Goal: Task Accomplishment & Management: Complete application form

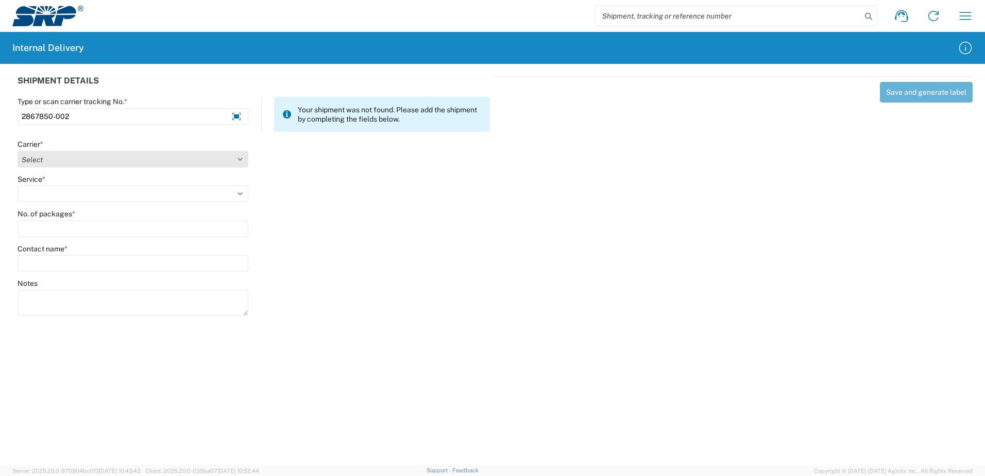
type input "2867850-002"
click at [240, 159] on select "Select Amazon Logistics ATI Trucking BC Dimerco Logistics Empire Southwest FedE…" at bounding box center [133, 159] width 231 height 16
select select "18714"
click at [18, 151] on select "Select Amazon Logistics ATI Trucking BC Dimerco Logistics Empire Southwest FedE…" at bounding box center [133, 159] width 231 height 16
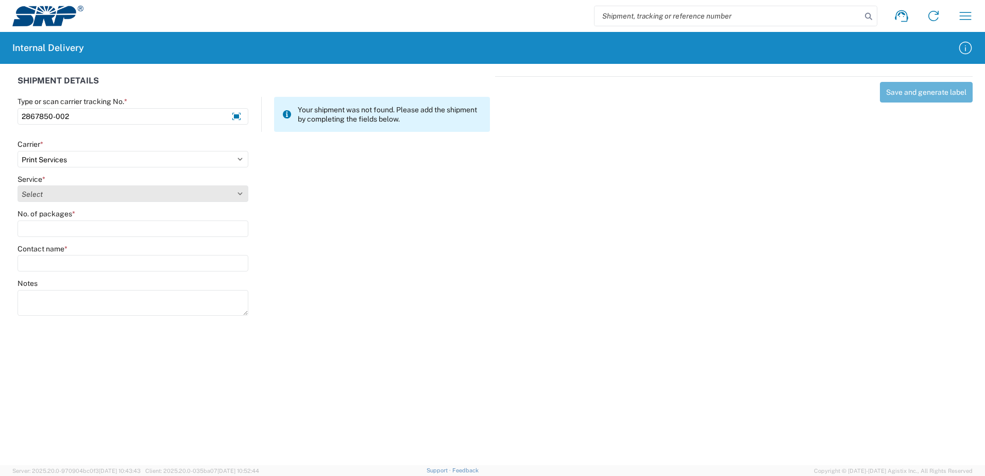
click at [241, 194] on select "Select Ground Inter-office" at bounding box center [133, 193] width 231 height 16
select select "35764"
click at [18, 185] on select "Select Ground Inter-office" at bounding box center [133, 193] width 231 height 16
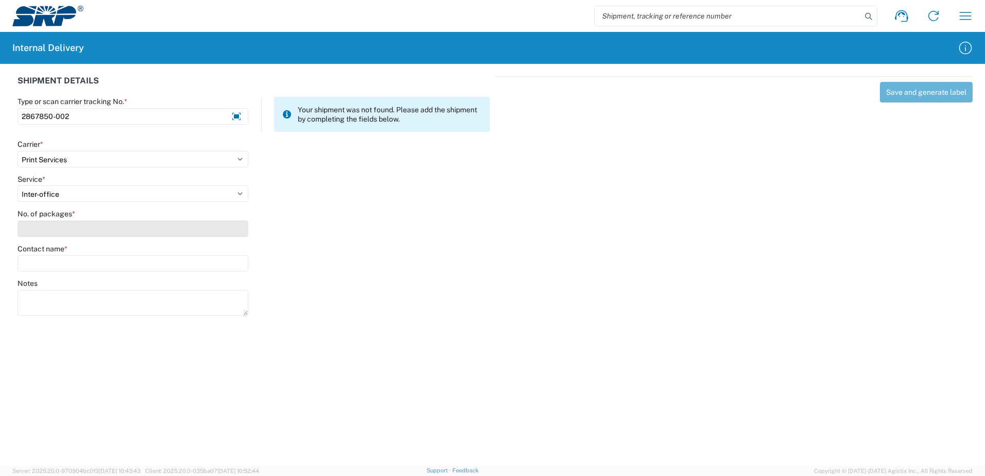
click at [213, 231] on input "No. of packages *" at bounding box center [133, 228] width 231 height 16
type input "5"
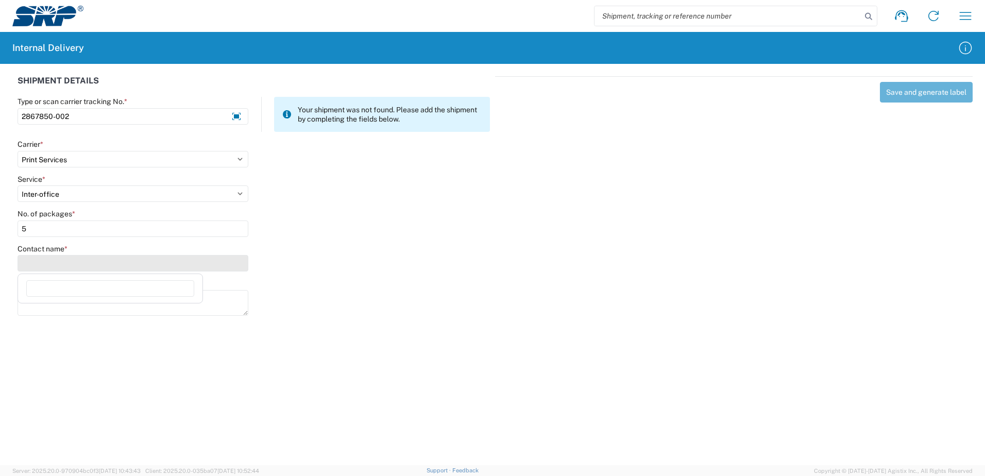
click at [194, 264] on input "Contact name *" at bounding box center [133, 263] width 231 height 16
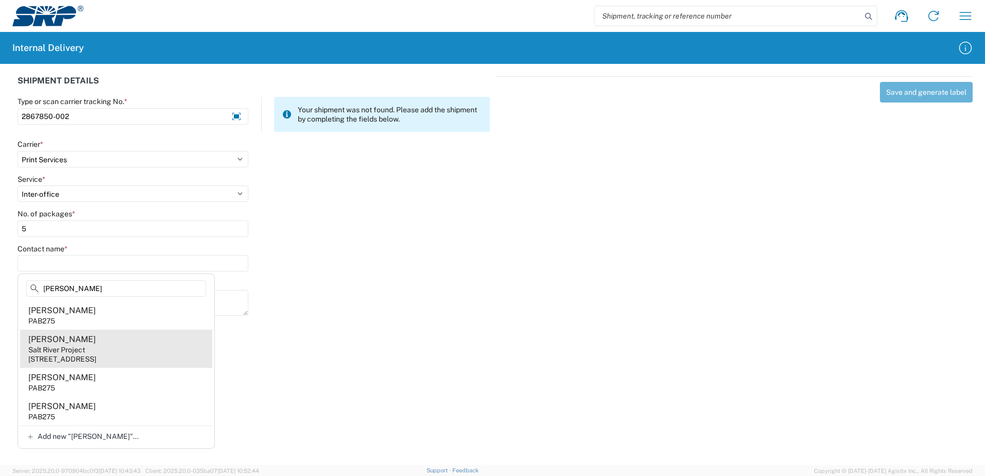
type input "[PERSON_NAME]"
click at [112, 345] on agx-address-suggestion-item "[PERSON_NAME] Salt River Project [STREET_ADDRESS]" at bounding box center [116, 349] width 192 height 38
type input "[PERSON_NAME]"
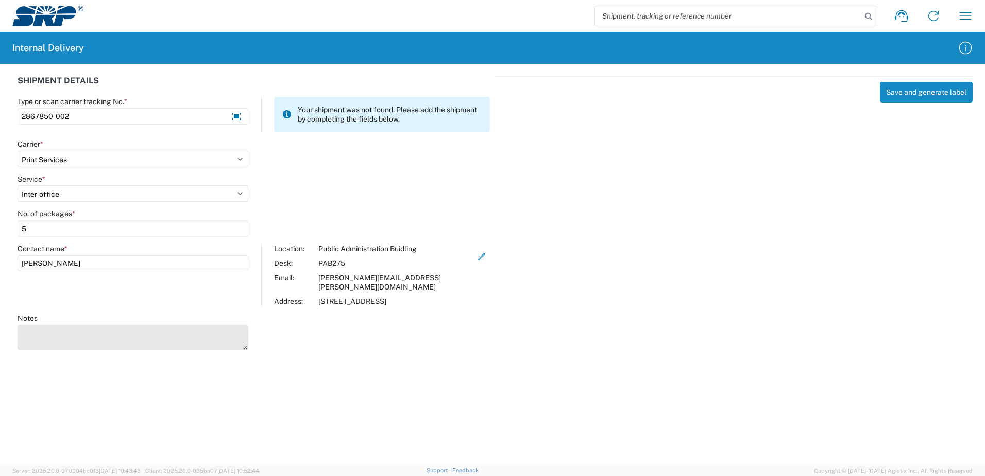
click at [96, 327] on textarea "Notes" at bounding box center [133, 337] width 231 height 26
type textarea "Customer Resource Business Cards"
click at [650, 393] on agx-forms-host "Shipment request Shipment tracking Internal delivery Transit update My profile …" at bounding box center [492, 238] width 985 height 476
click at [914, 93] on button "Save and generate label" at bounding box center [926, 92] width 93 height 21
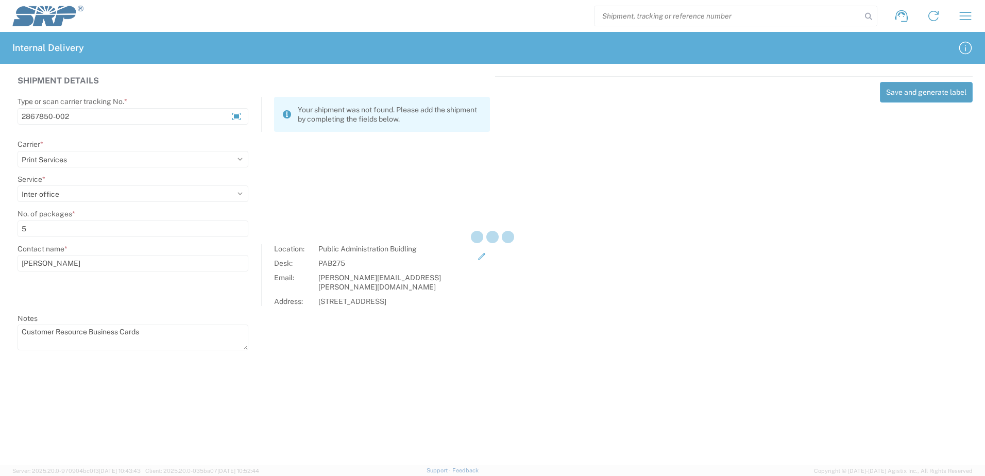
select select
